Goal: Navigation & Orientation: Find specific page/section

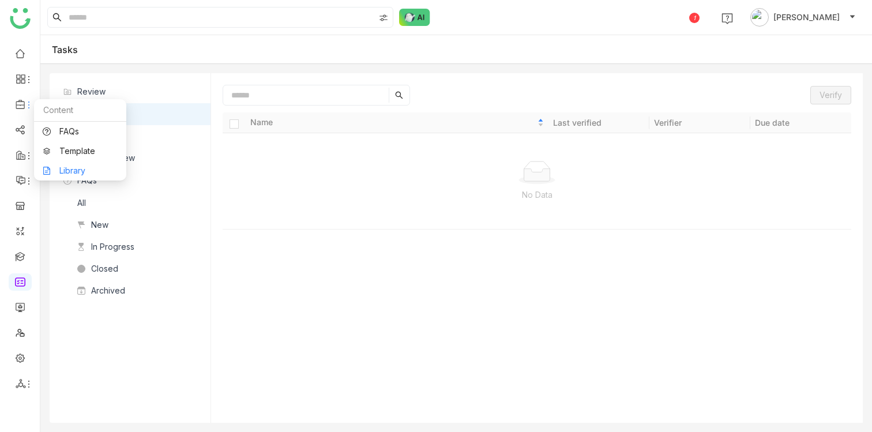
click at [79, 172] on link "Library" at bounding box center [80, 171] width 75 height 8
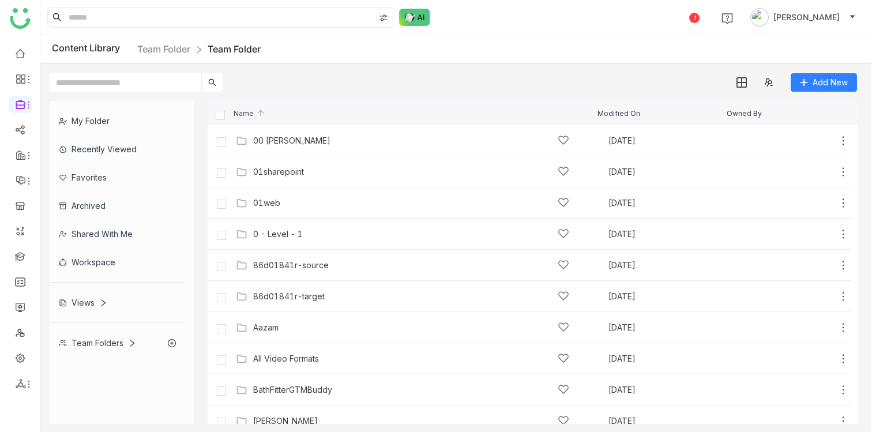
click at [286, 88] on div "Add New" at bounding box center [453, 78] width 826 height 28
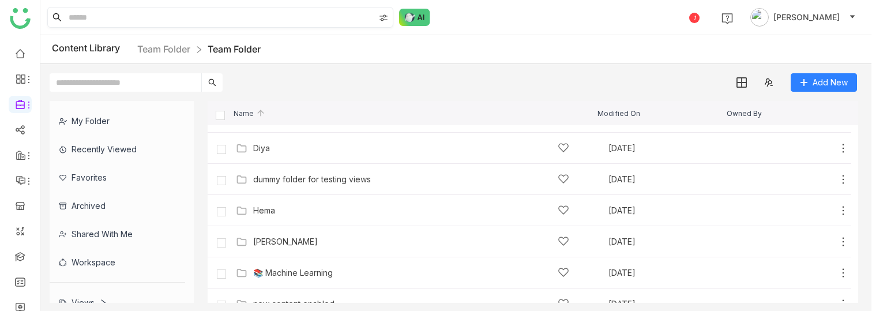
scroll to position [82, 0]
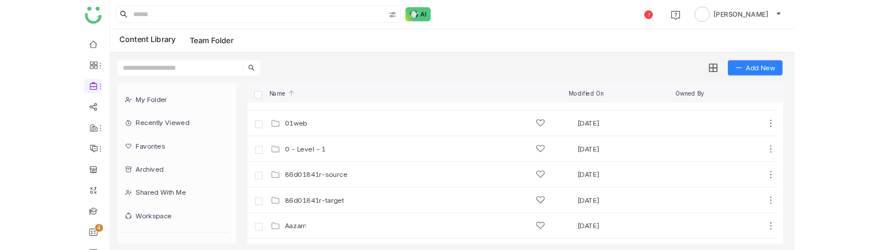
scroll to position [216, 0]
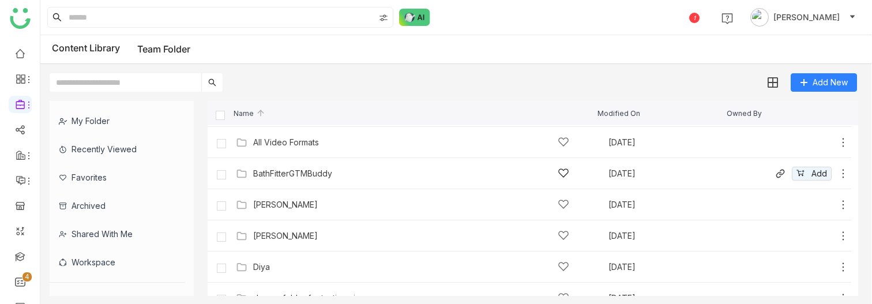
click at [306, 171] on div "BathFitterGTMBuddy" at bounding box center [292, 173] width 79 height 9
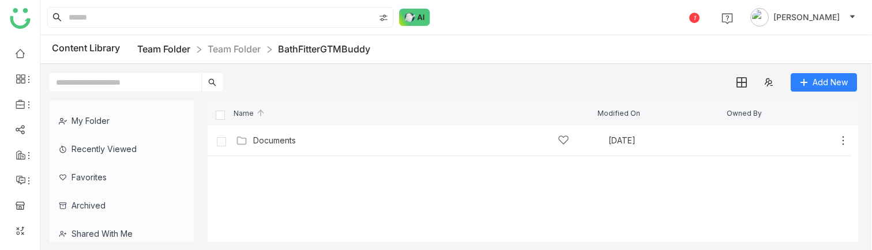
click at [171, 48] on link "Team Folder" at bounding box center [163, 49] width 53 height 12
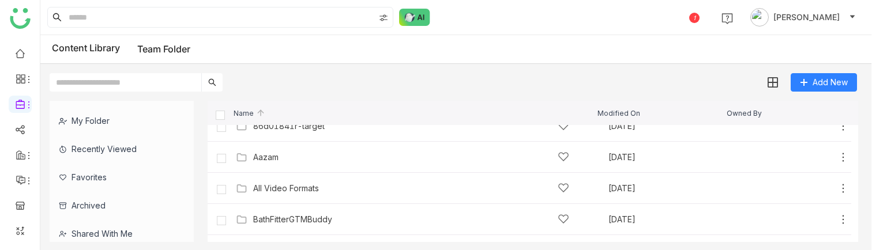
scroll to position [178, 0]
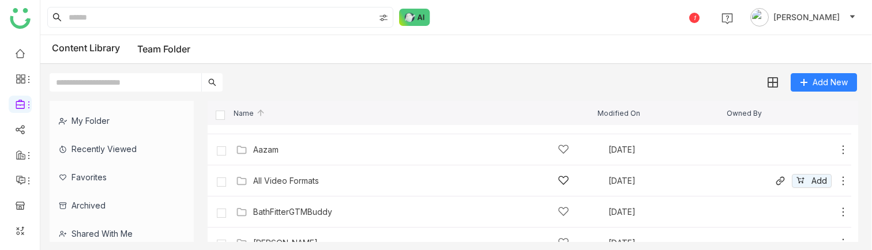
click at [309, 182] on div "All Video Formats" at bounding box center [286, 180] width 66 height 9
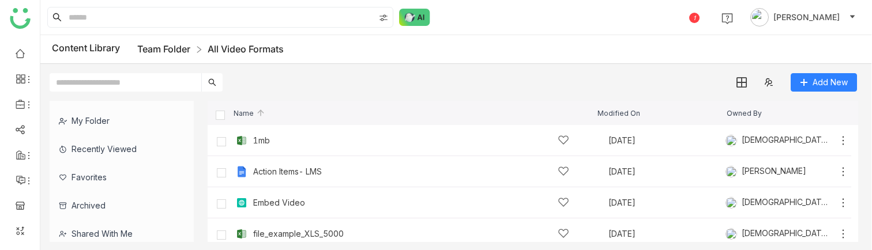
click at [164, 48] on link "Team Folder" at bounding box center [163, 49] width 53 height 12
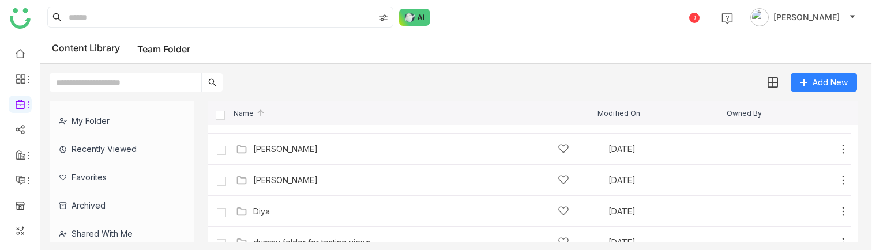
scroll to position [238, 0]
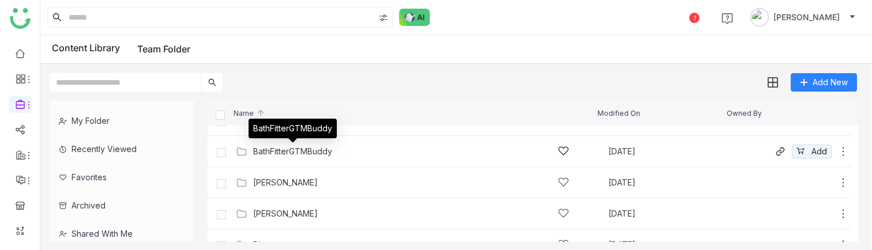
click at [318, 151] on div "BathFitterGTMBuddy" at bounding box center [292, 151] width 79 height 9
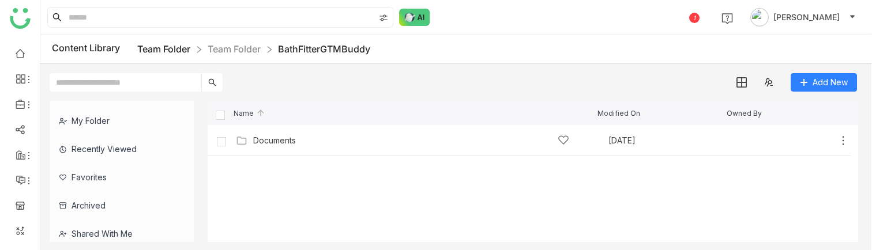
click at [178, 43] on link "Team Folder" at bounding box center [163, 49] width 53 height 12
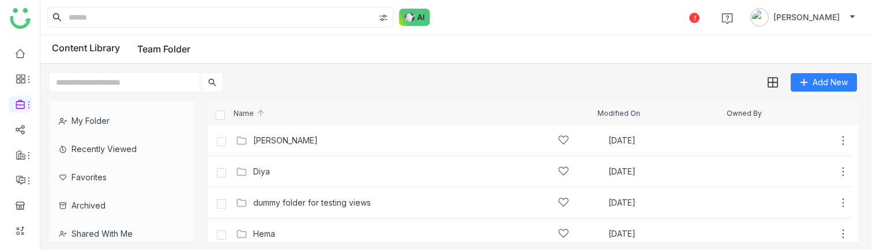
scroll to position [315, 0]
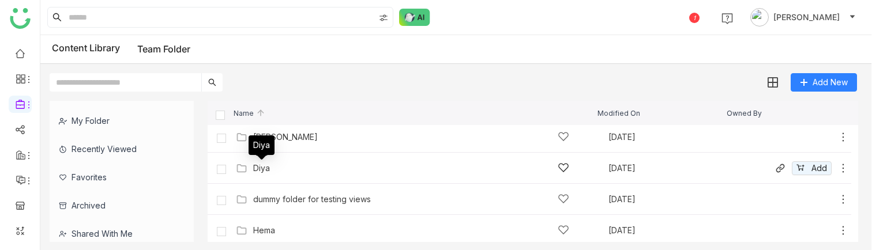
click at [266, 168] on div "Diya" at bounding box center [261, 168] width 17 height 9
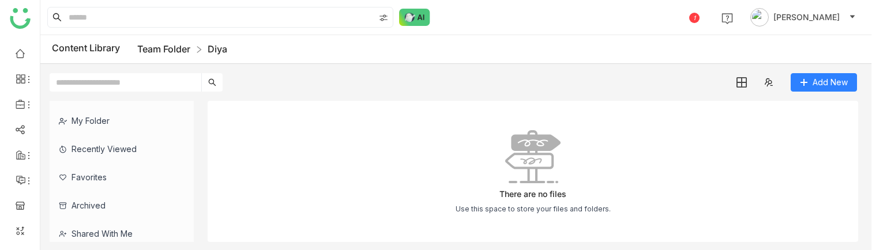
click at [183, 50] on link "Team Folder" at bounding box center [163, 49] width 53 height 12
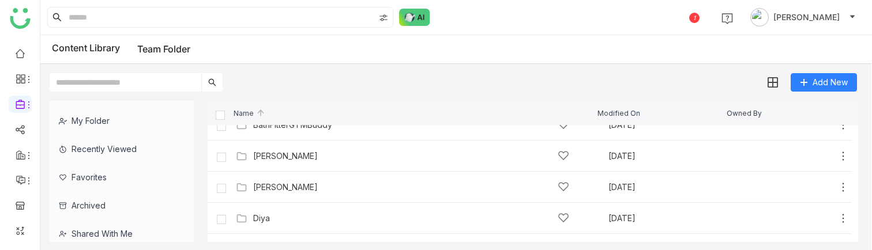
scroll to position [232, 0]
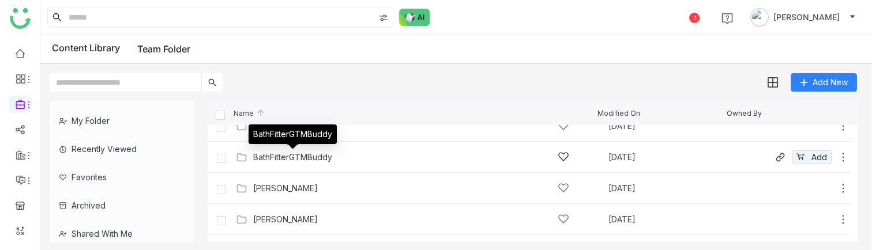
click at [317, 161] on div "BathFitterGTMBuddy" at bounding box center [292, 157] width 79 height 9
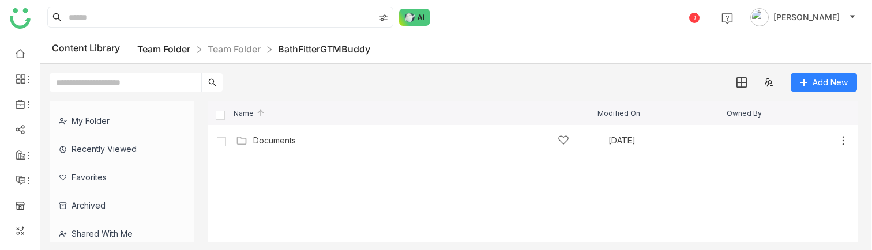
click at [173, 52] on link "Team Folder" at bounding box center [163, 49] width 53 height 12
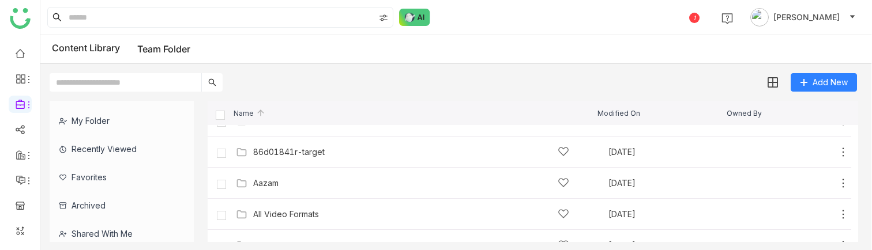
scroll to position [178, 0]
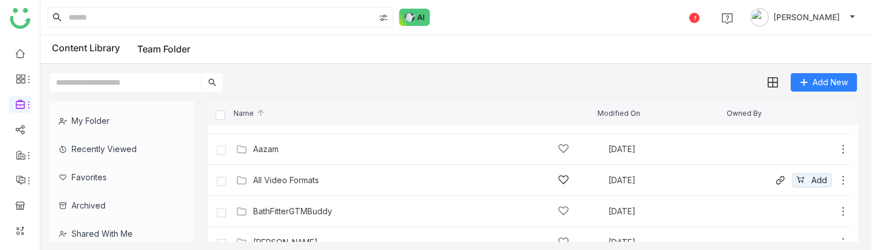
click at [299, 181] on div "All Video Formats" at bounding box center [286, 180] width 66 height 9
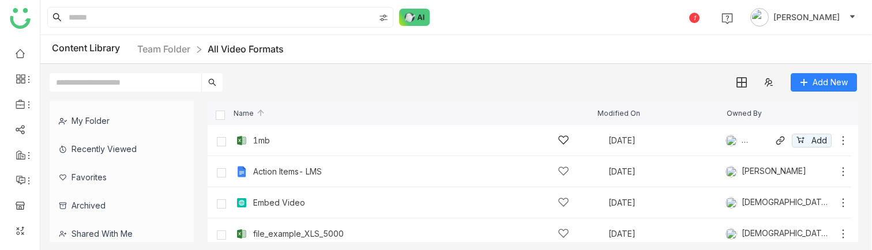
scroll to position [257, 0]
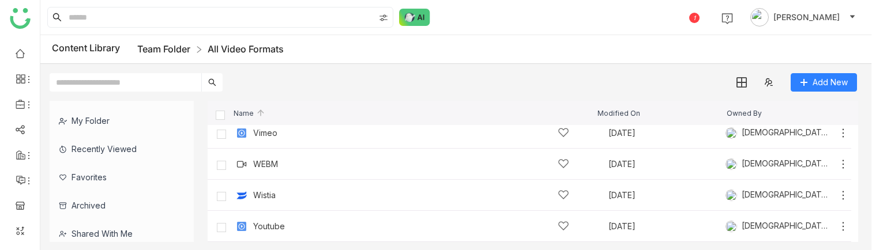
click at [170, 47] on link "Team Folder" at bounding box center [163, 49] width 53 height 12
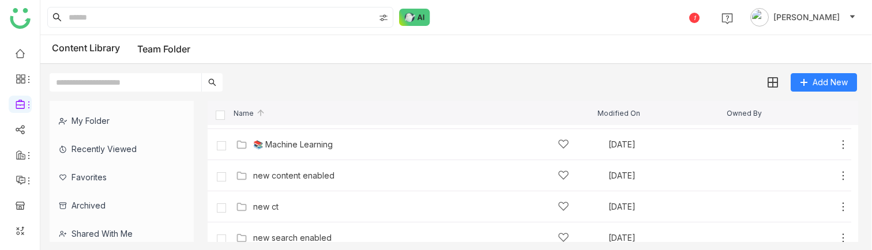
scroll to position [106, 0]
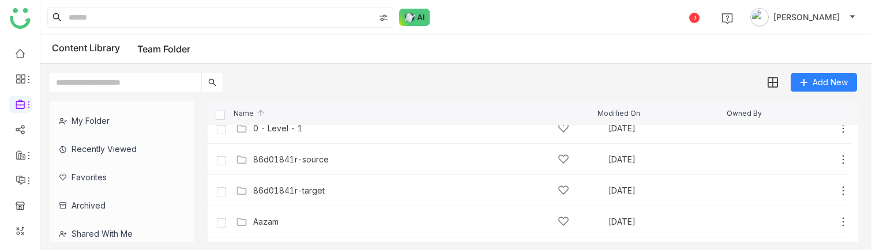
click at [547, 115] on div "Name" at bounding box center [404, 113] width 388 height 7
